Goal: Information Seeking & Learning: Learn about a topic

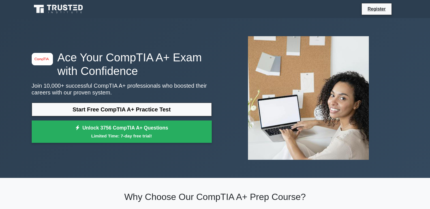
scroll to position [257, 0]
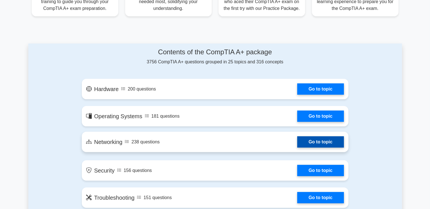
click at [306, 145] on link "Go to topic" at bounding box center [321, 142] width 46 height 11
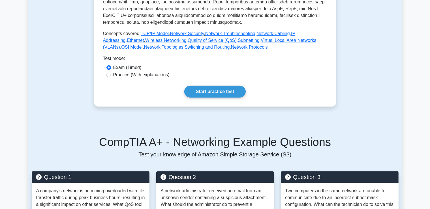
scroll to position [262, 0]
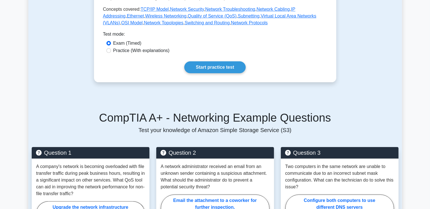
click at [141, 54] on label "Practice (With explanations)" at bounding box center [141, 50] width 56 height 7
click at [111, 53] on input "Practice (With explanations)" at bounding box center [109, 50] width 5 height 5
radio input "true"
click at [216, 70] on link "Start practice test" at bounding box center [214, 67] width 61 height 12
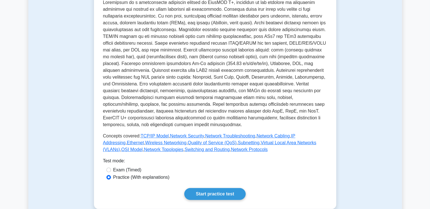
scroll to position [135, 0]
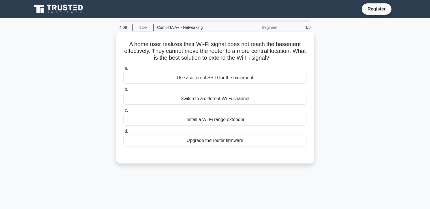
click at [231, 81] on div "Use a different SSID for the basement" at bounding box center [216, 78] width 184 height 12
click at [124, 71] on input "a. Use a different SSID for the basement" at bounding box center [124, 69] width 0 height 4
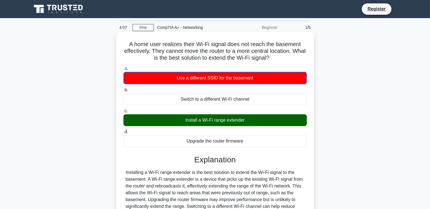
click at [218, 122] on div "Install a Wi-Fi range extender" at bounding box center [216, 120] width 184 height 12
click at [124, 113] on input "c. Install a Wi-Fi range extender" at bounding box center [124, 111] width 0 height 4
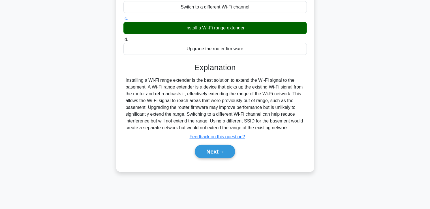
scroll to position [97, 0]
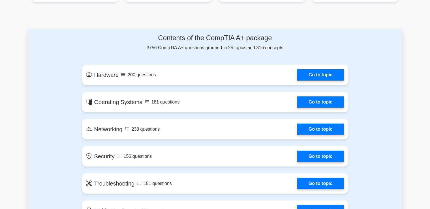
scroll to position [270, 0]
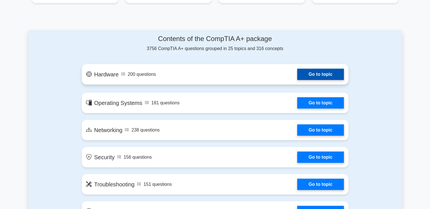
click at [298, 74] on link "Go to topic" at bounding box center [321, 74] width 46 height 11
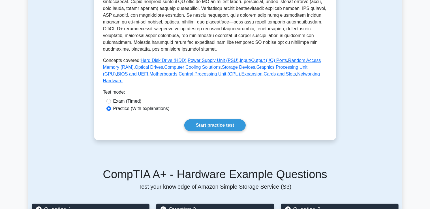
scroll to position [226, 0]
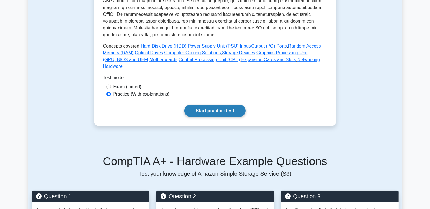
click at [213, 107] on link "Start practice test" at bounding box center [214, 111] width 61 height 12
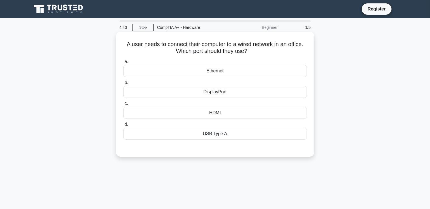
click at [222, 71] on div "Ethernet" at bounding box center [216, 71] width 184 height 12
click at [124, 64] on input "a. Ethernet" at bounding box center [124, 62] width 0 height 4
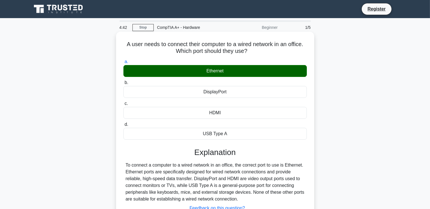
scroll to position [97, 0]
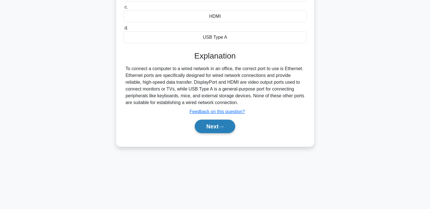
click at [220, 130] on button "Next" at bounding box center [215, 127] width 41 height 14
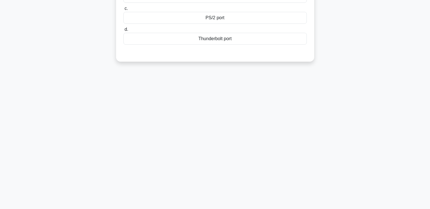
scroll to position [0, 0]
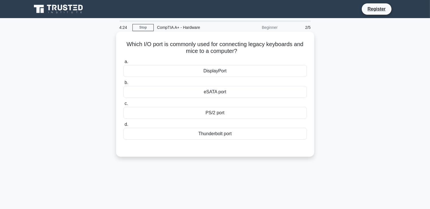
click at [216, 93] on div "eSATA port" at bounding box center [216, 92] width 184 height 12
click at [124, 85] on input "b. eSATA port" at bounding box center [124, 83] width 0 height 4
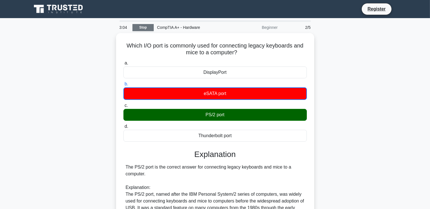
click at [145, 29] on link "Stop" at bounding box center [143, 27] width 21 height 7
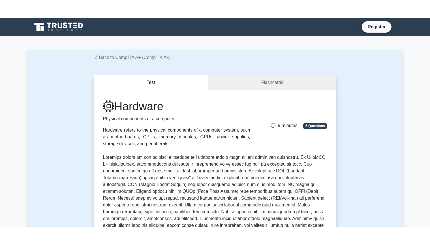
scroll to position [226, 0]
